Goal: Find specific page/section: Find specific page/section

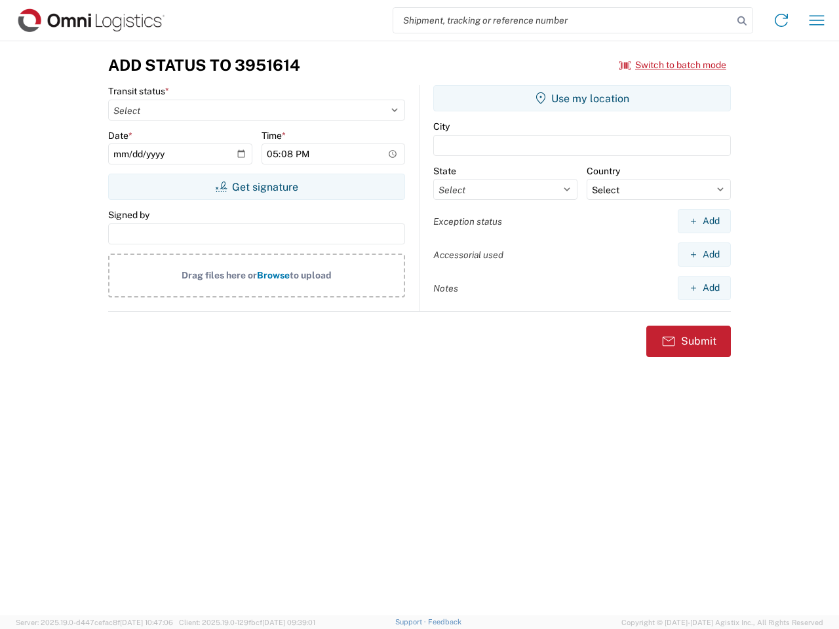
click at [563, 20] on input "search" at bounding box center [563, 20] width 340 height 25
click at [742, 21] on icon at bounding box center [742, 21] width 18 height 18
click at [782, 20] on icon at bounding box center [781, 20] width 21 height 21
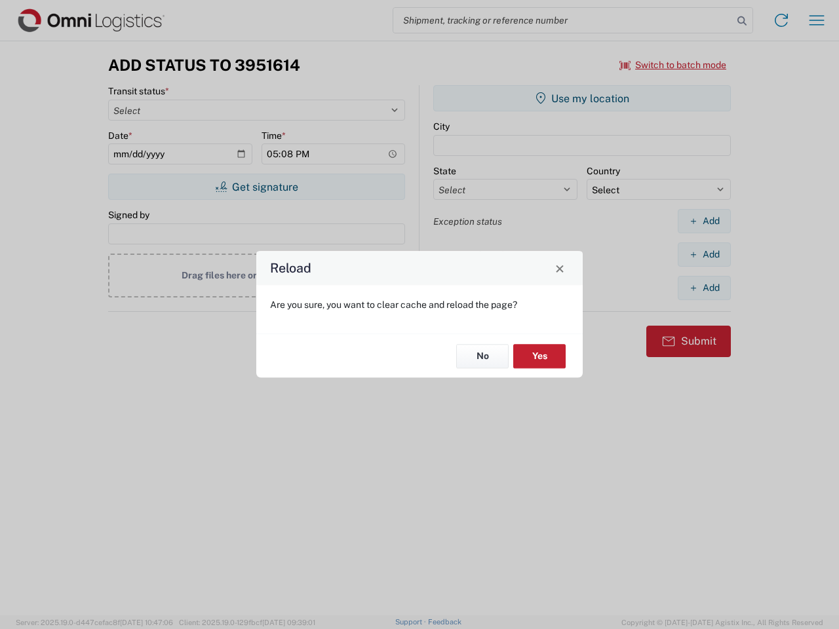
click at [817, 20] on div "Reload Are you sure, you want to clear cache and reload the page? No Yes" at bounding box center [419, 314] width 839 height 629
click at [673, 65] on div "Reload Are you sure, you want to clear cache and reload the page? No Yes" at bounding box center [419, 314] width 839 height 629
click at [256, 187] on div "Reload Are you sure, you want to clear cache and reload the page? No Yes" at bounding box center [419, 314] width 839 height 629
click at [582, 98] on div "Reload Are you sure, you want to clear cache and reload the page? No Yes" at bounding box center [419, 314] width 839 height 629
click at [704, 221] on div "Reload Are you sure, you want to clear cache and reload the page? No Yes" at bounding box center [419, 314] width 839 height 629
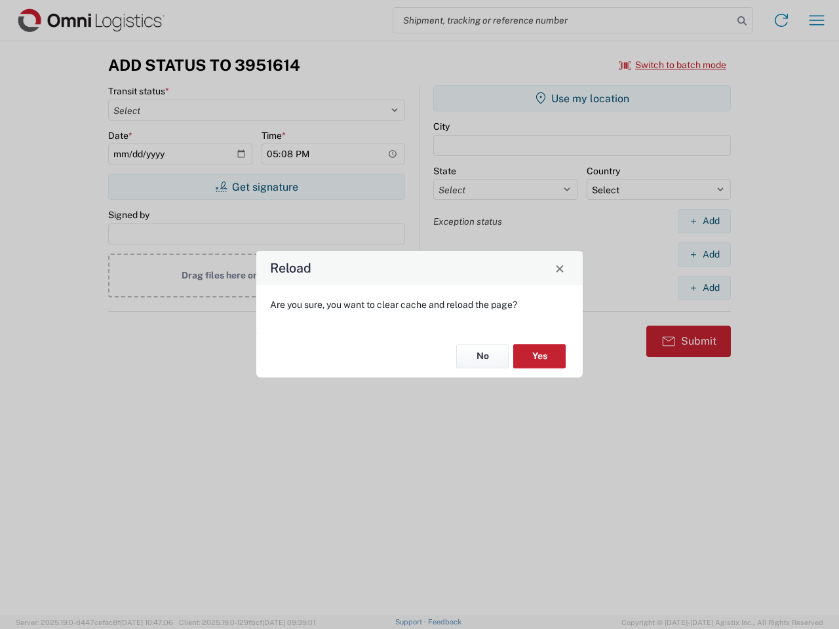
click at [704, 254] on div "Reload Are you sure, you want to clear cache and reload the page? No Yes" at bounding box center [419, 314] width 839 height 629
click at [704, 288] on div "Reload Are you sure, you want to clear cache and reload the page? No Yes" at bounding box center [419, 314] width 839 height 629
